Goal: Task Accomplishment & Management: Complete application form

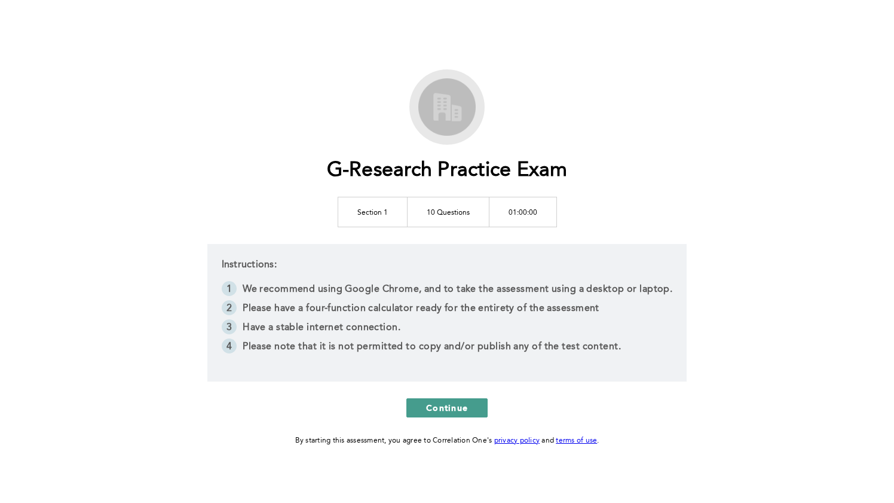
click at [443, 403] on span "Continue" at bounding box center [447, 407] width 42 height 11
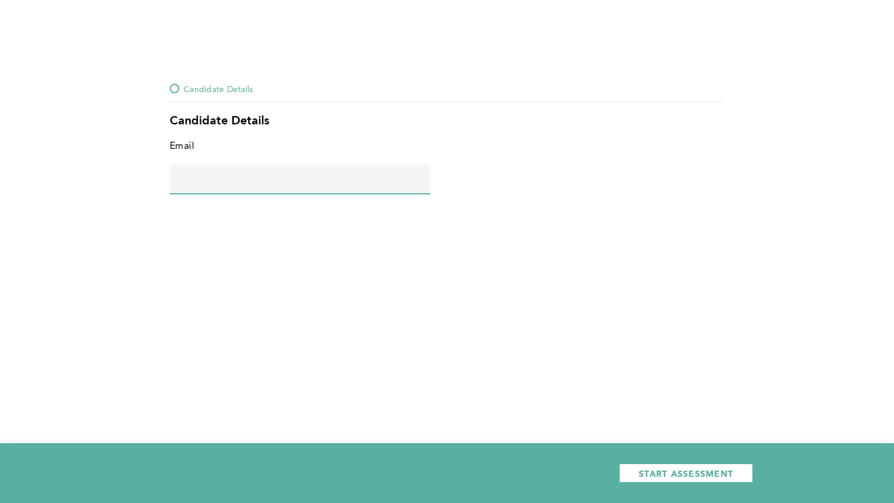
click at [415, 184] on input "text" at bounding box center [300, 178] width 261 height 29
click at [705, 462] on div "START ASSESSMENT" at bounding box center [447, 473] width 894 height 60
click at [283, 186] on input "no" at bounding box center [300, 178] width 261 height 29
type input "[EMAIL_ADDRESS][DOMAIN_NAME]"
click at [643, 477] on span "START ASSESSMENT" at bounding box center [686, 472] width 94 height 11
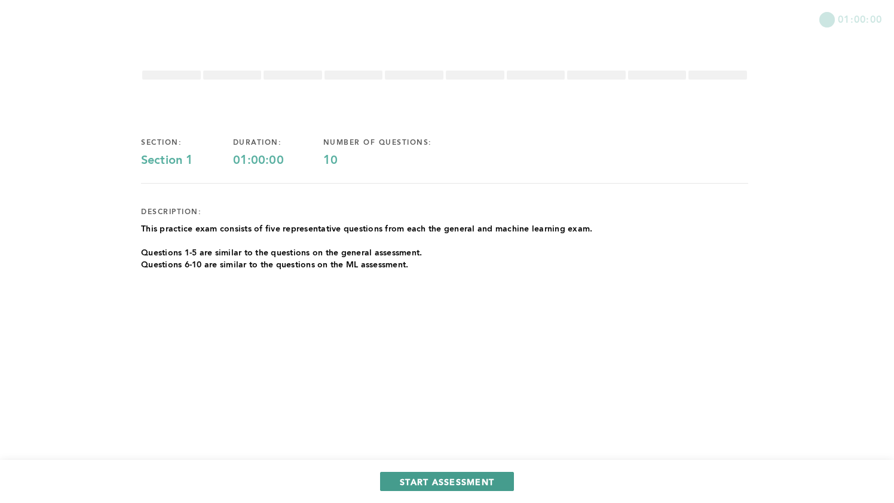
click at [427, 483] on span "START ASSESSMENT" at bounding box center [447, 481] width 94 height 11
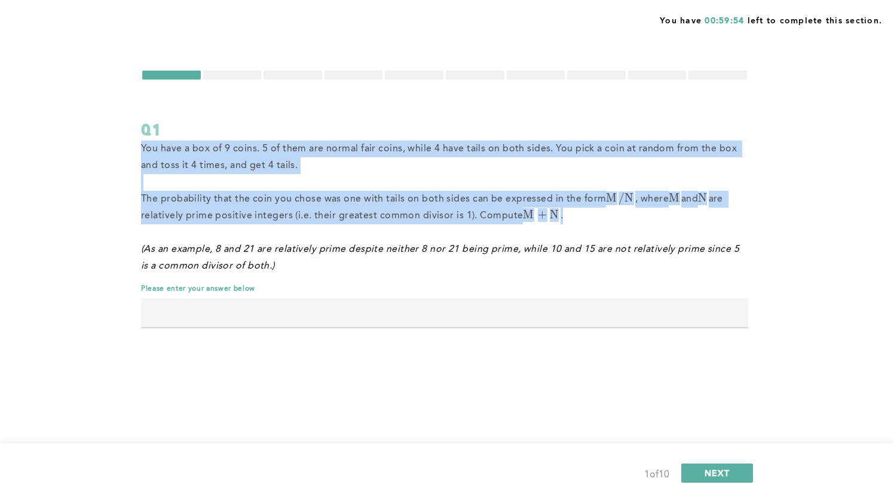
drag, startPoint x: 140, startPoint y: 146, endPoint x: 574, endPoint y: 219, distance: 440.6
click at [574, 219] on div "You have 00:59:54 left to complete this section. Q1 You have a box of 9 coins. …" at bounding box center [447, 251] width 894 height 503
click at [574, 219] on p "The probability that the coin you chose was one with tails on both sides can be…" at bounding box center [444, 207] width 607 height 33
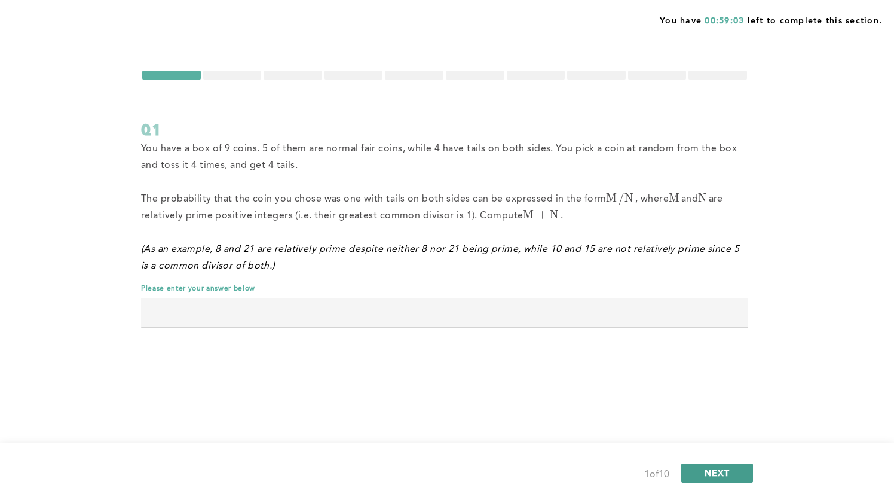
click at [732, 464] on button "NEXT" at bounding box center [717, 472] width 72 height 19
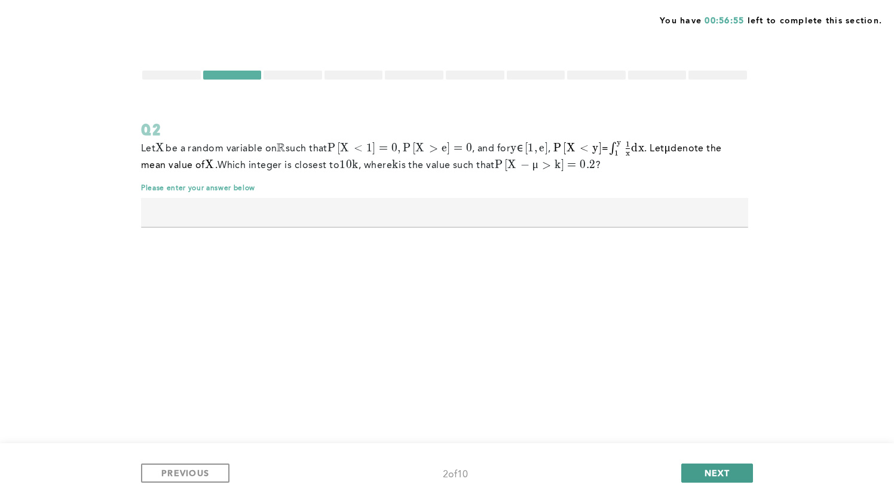
click at [702, 472] on button "NEXT" at bounding box center [717, 472] width 72 height 19
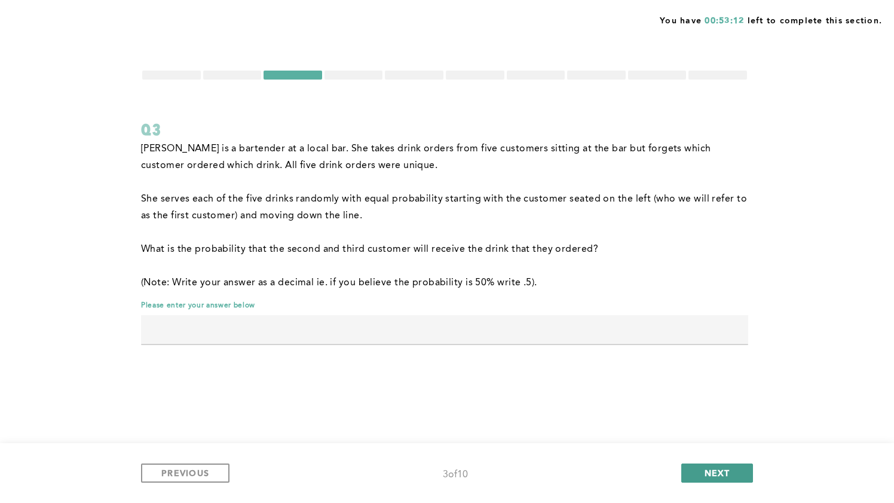
click at [692, 471] on button "NEXT" at bounding box center [717, 472] width 72 height 19
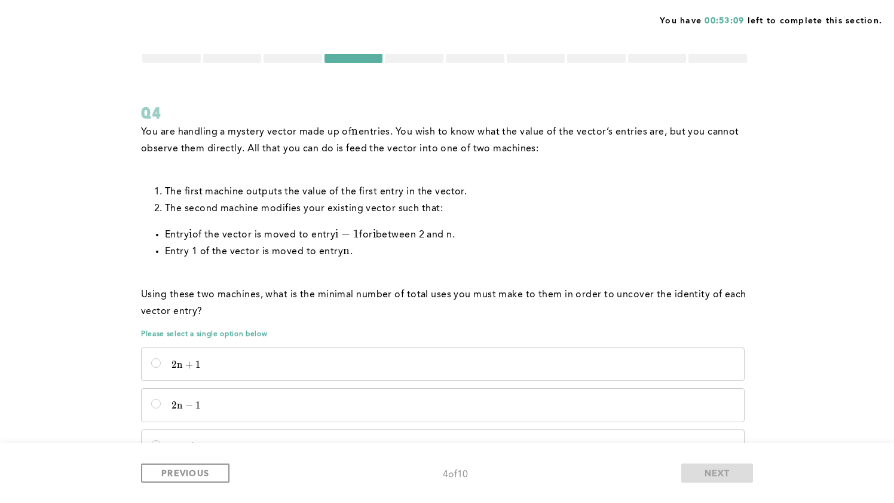
scroll to position [26, 0]
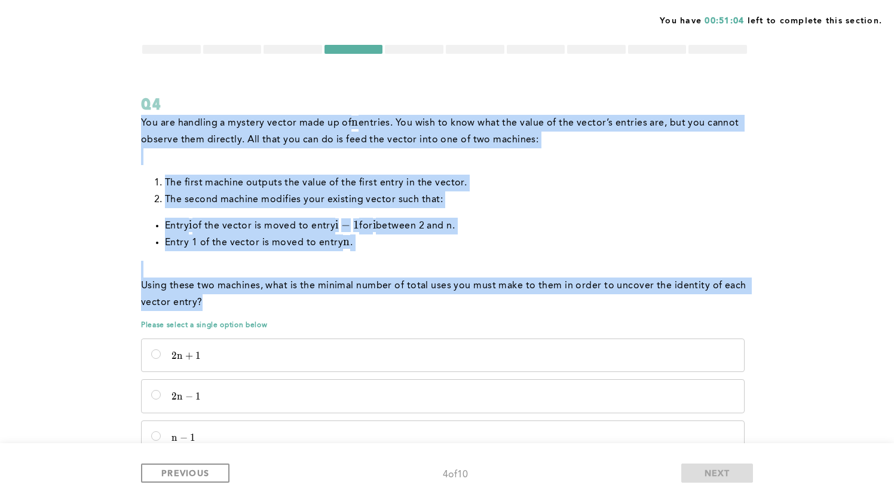
drag, startPoint x: 140, startPoint y: 121, endPoint x: 353, endPoint y: 301, distance: 279.1
click at [353, 301] on div "You have 00:51:04 left to complete this section. Q4 You are handling a mystery …" at bounding box center [447, 301] width 894 height 655
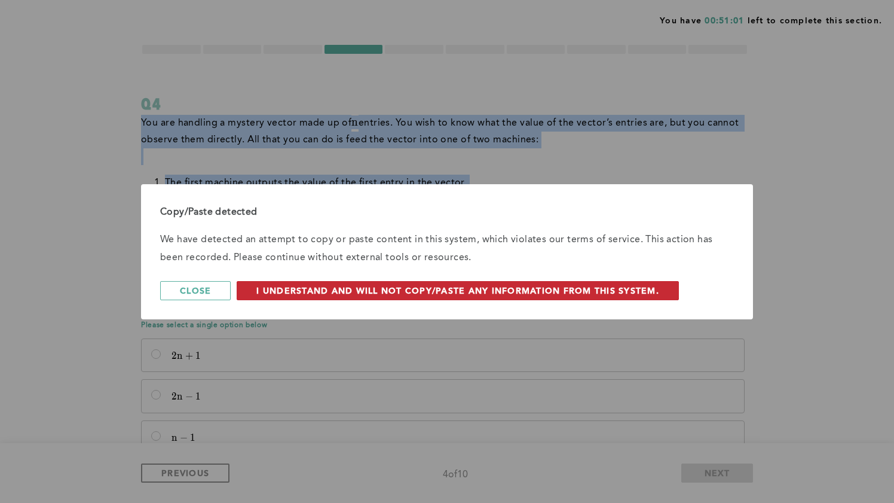
click at [365, 293] on span "I understand and will not copy/paste any information from this system." at bounding box center [457, 290] width 403 height 11
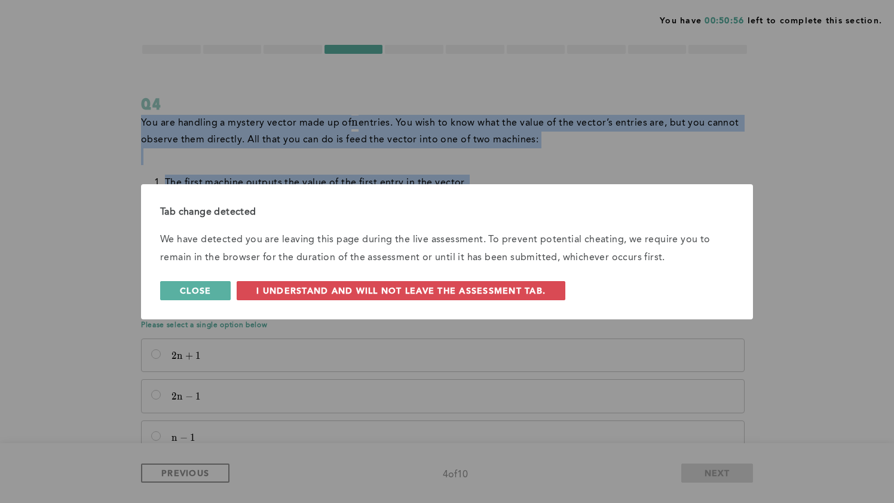
click at [206, 289] on span "Close" at bounding box center [195, 290] width 31 height 11
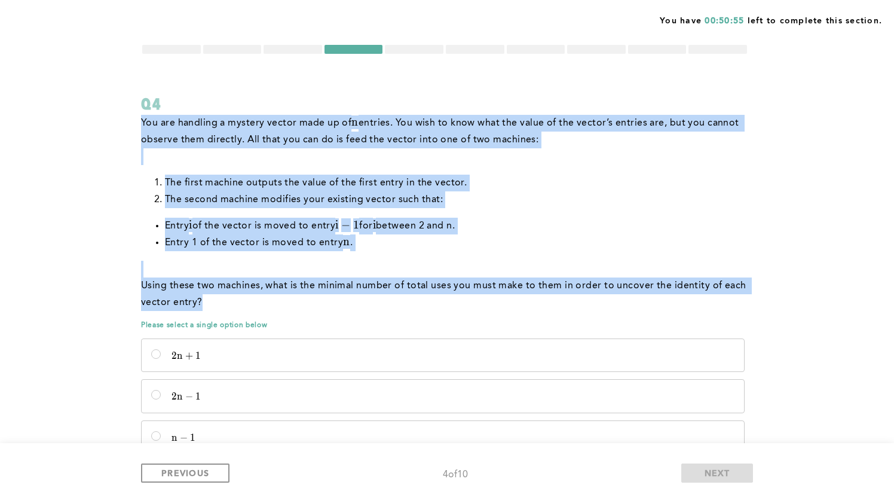
click at [411, 179] on li "The first machine outputs the value of the first entry in the vector." at bounding box center [456, 183] width 583 height 17
